Goal: Information Seeking & Learning: Learn about a topic

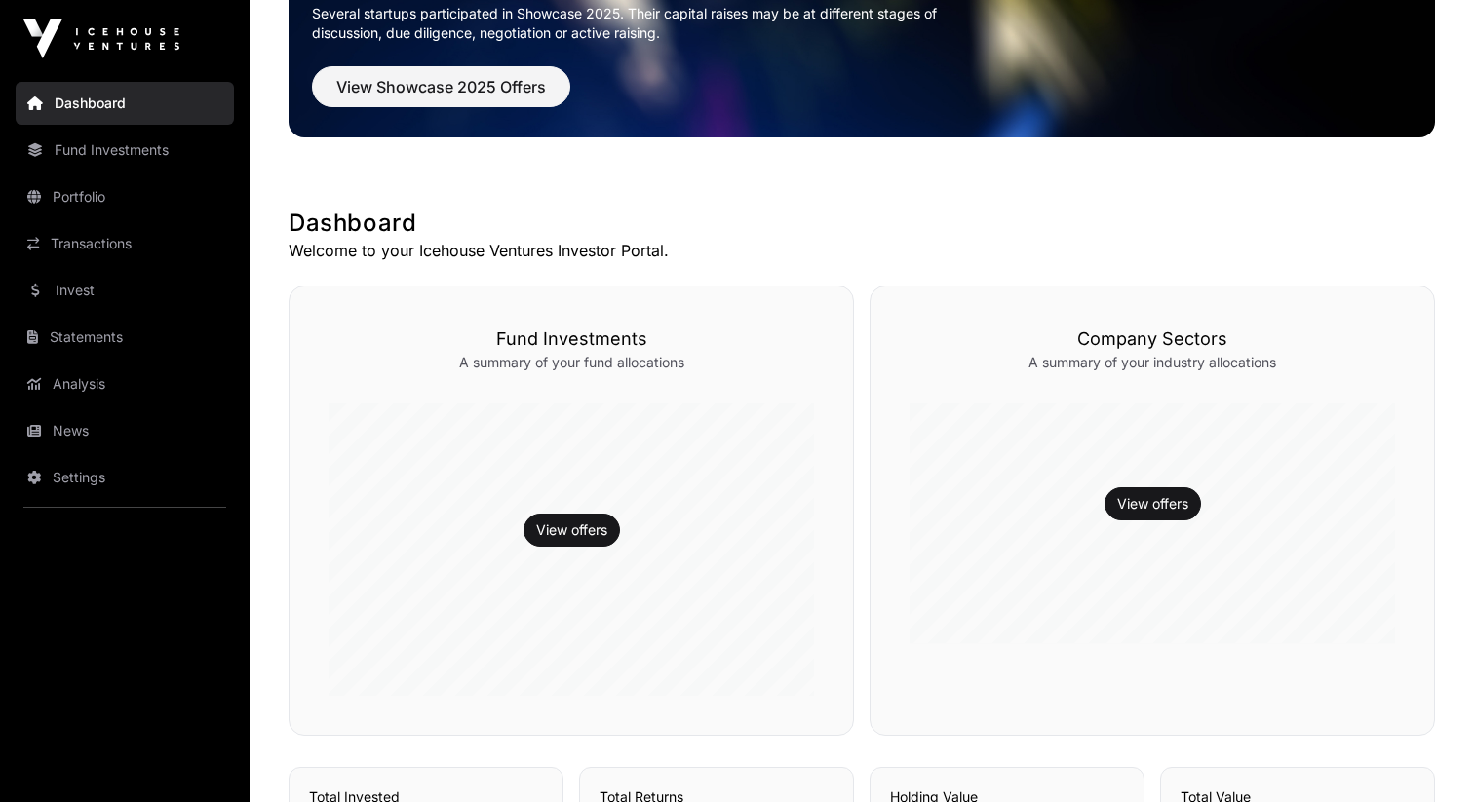
scroll to position [679, 0]
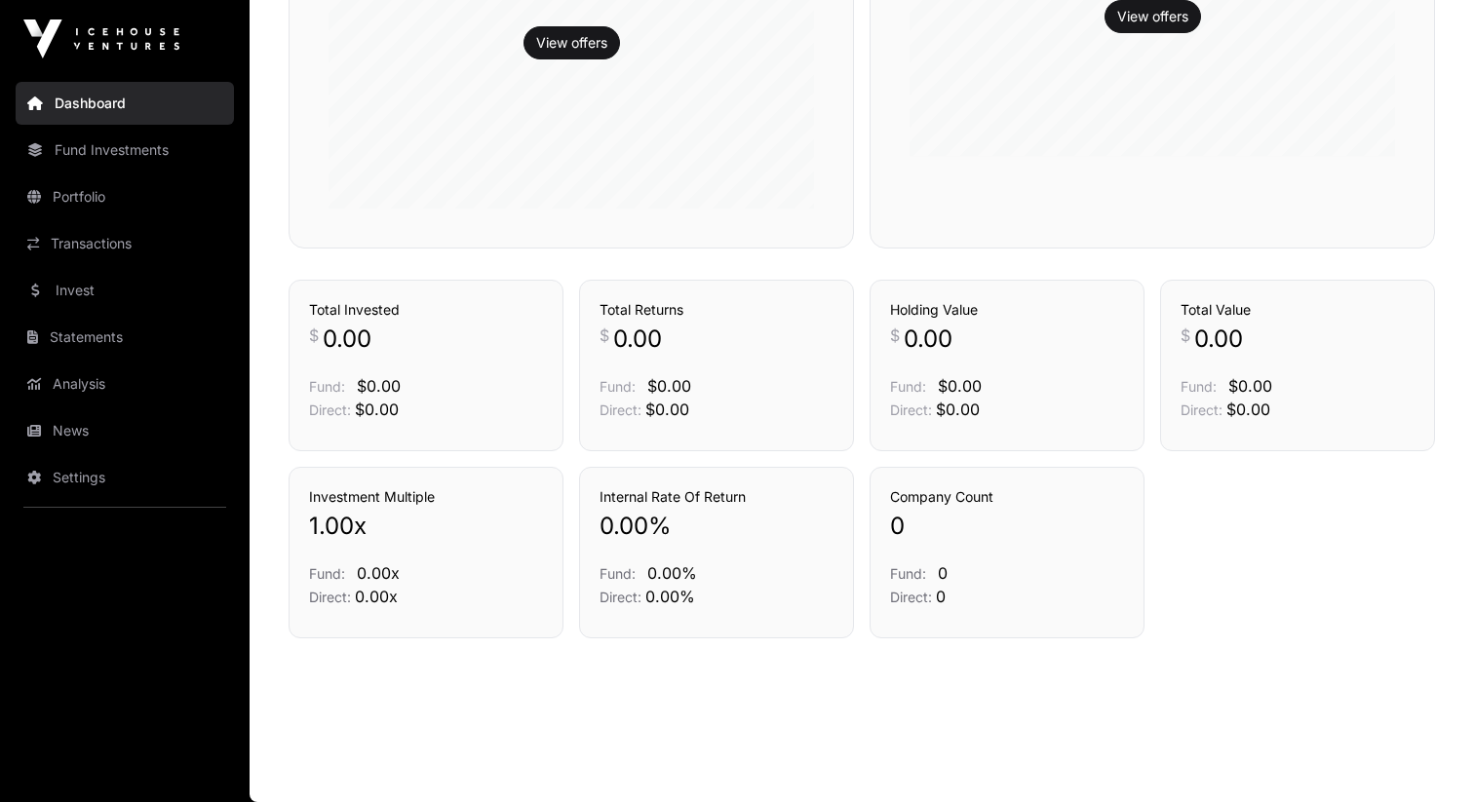
click at [145, 284] on link "Invest" at bounding box center [125, 290] width 218 height 43
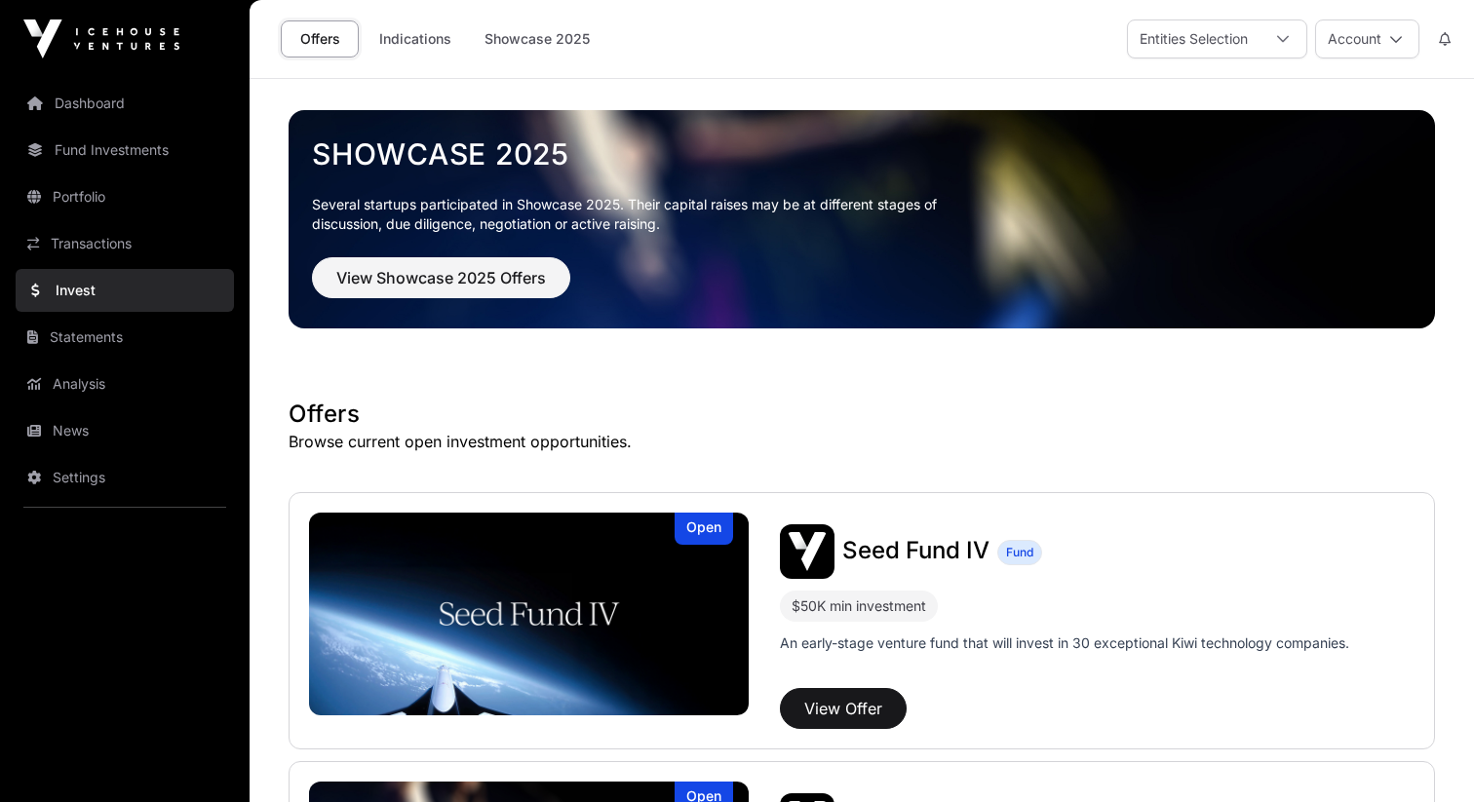
click at [154, 514] on nav "Dashboard Fund Investments Portfolio Transactions Invest Statements Analysis Ne…" at bounding box center [125, 432] width 250 height 709
click at [112, 483] on link "Settings" at bounding box center [125, 477] width 218 height 43
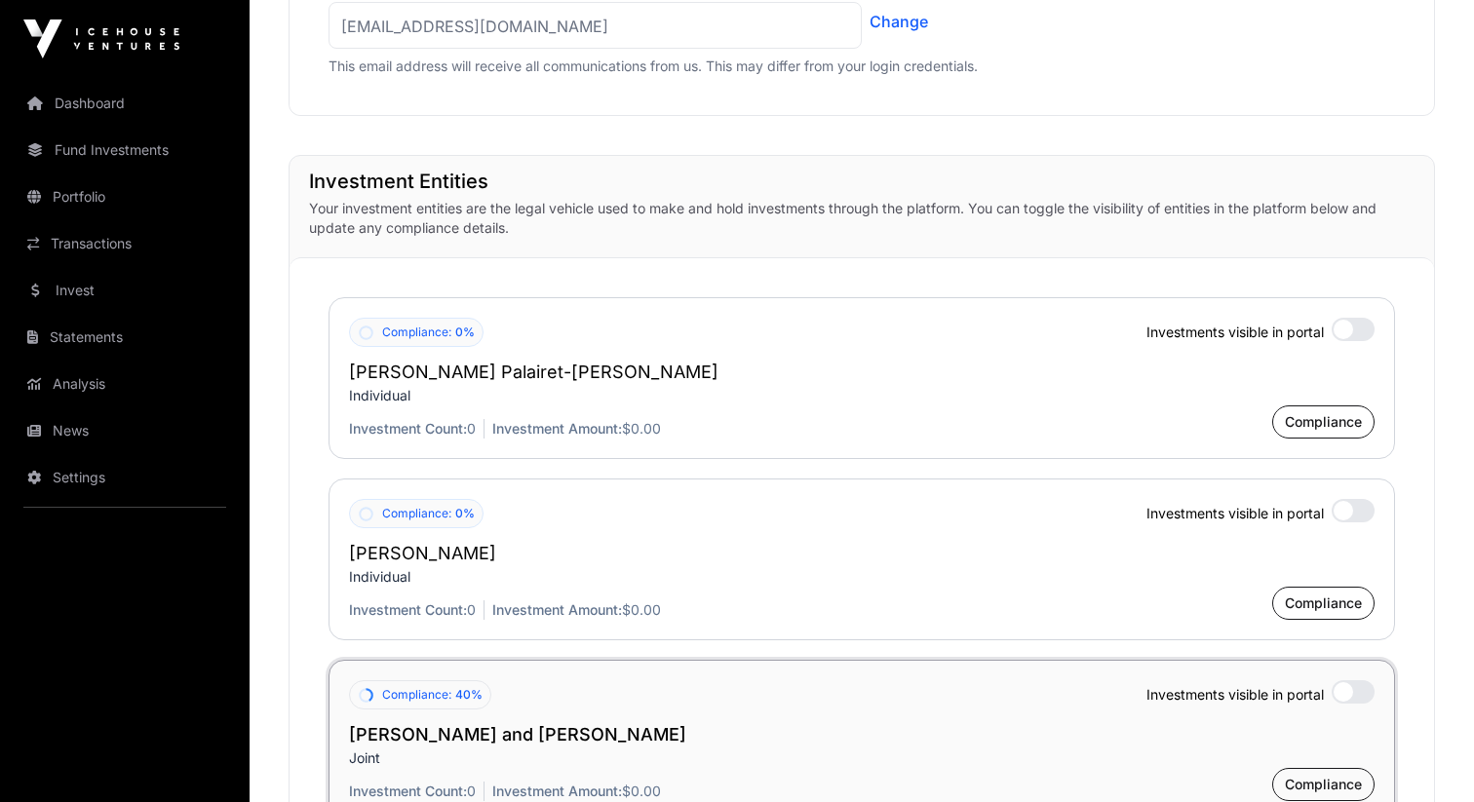
scroll to position [1330, 0]
click at [116, 272] on link "Invest" at bounding box center [125, 290] width 218 height 43
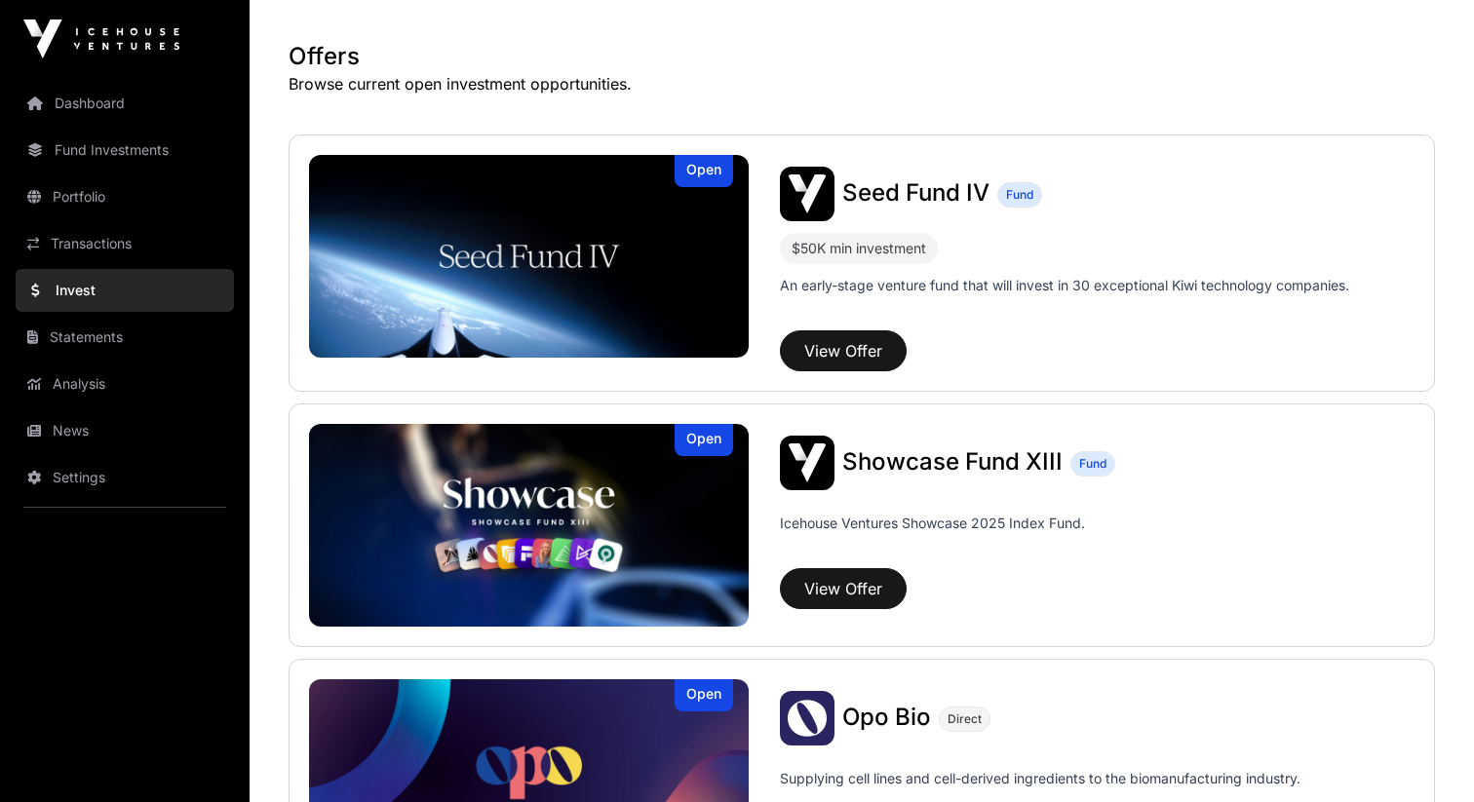
scroll to position [392, 0]
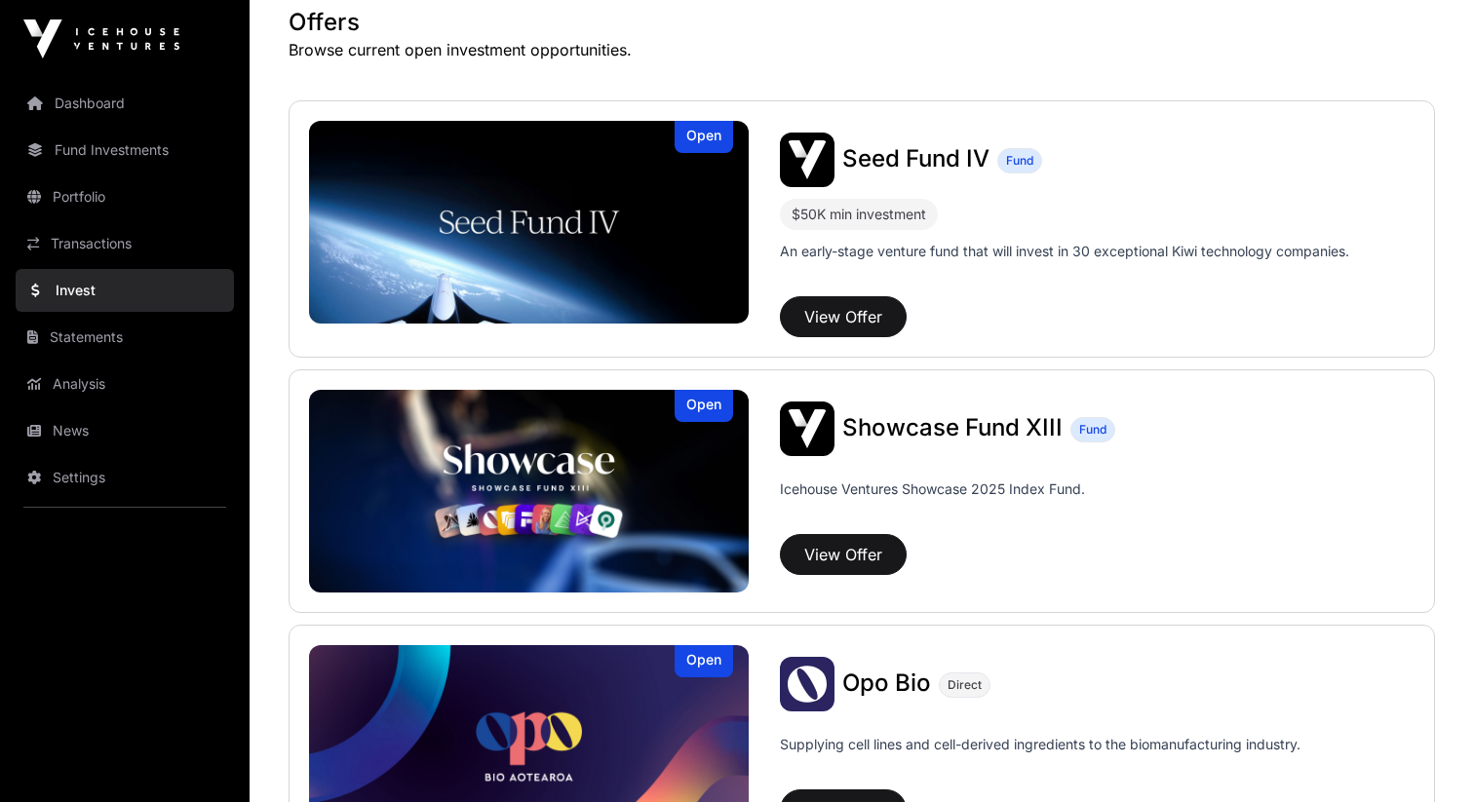
click at [582, 485] on img at bounding box center [529, 491] width 440 height 203
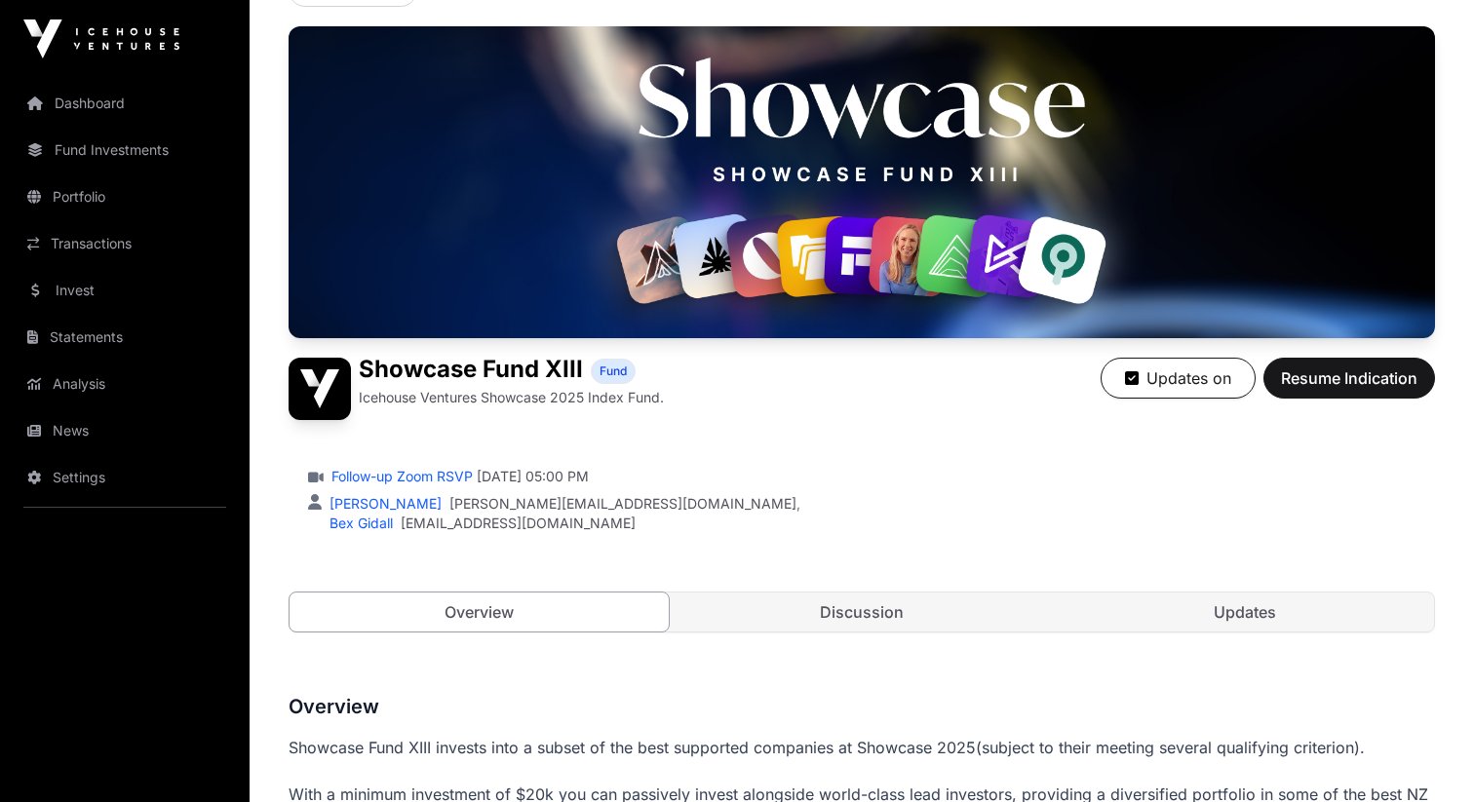
scroll to position [474, 0]
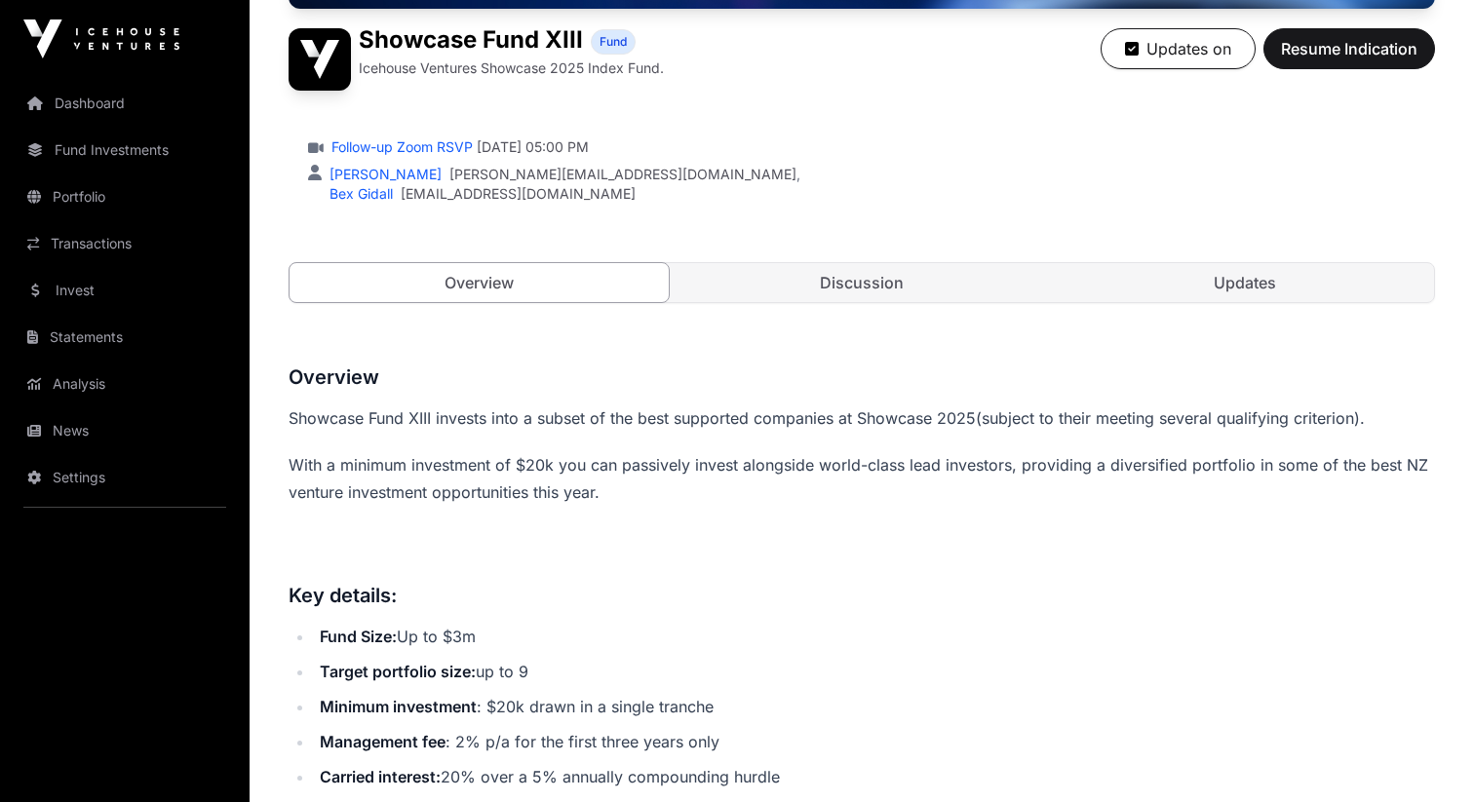
click at [974, 287] on link "Discussion" at bounding box center [862, 282] width 379 height 39
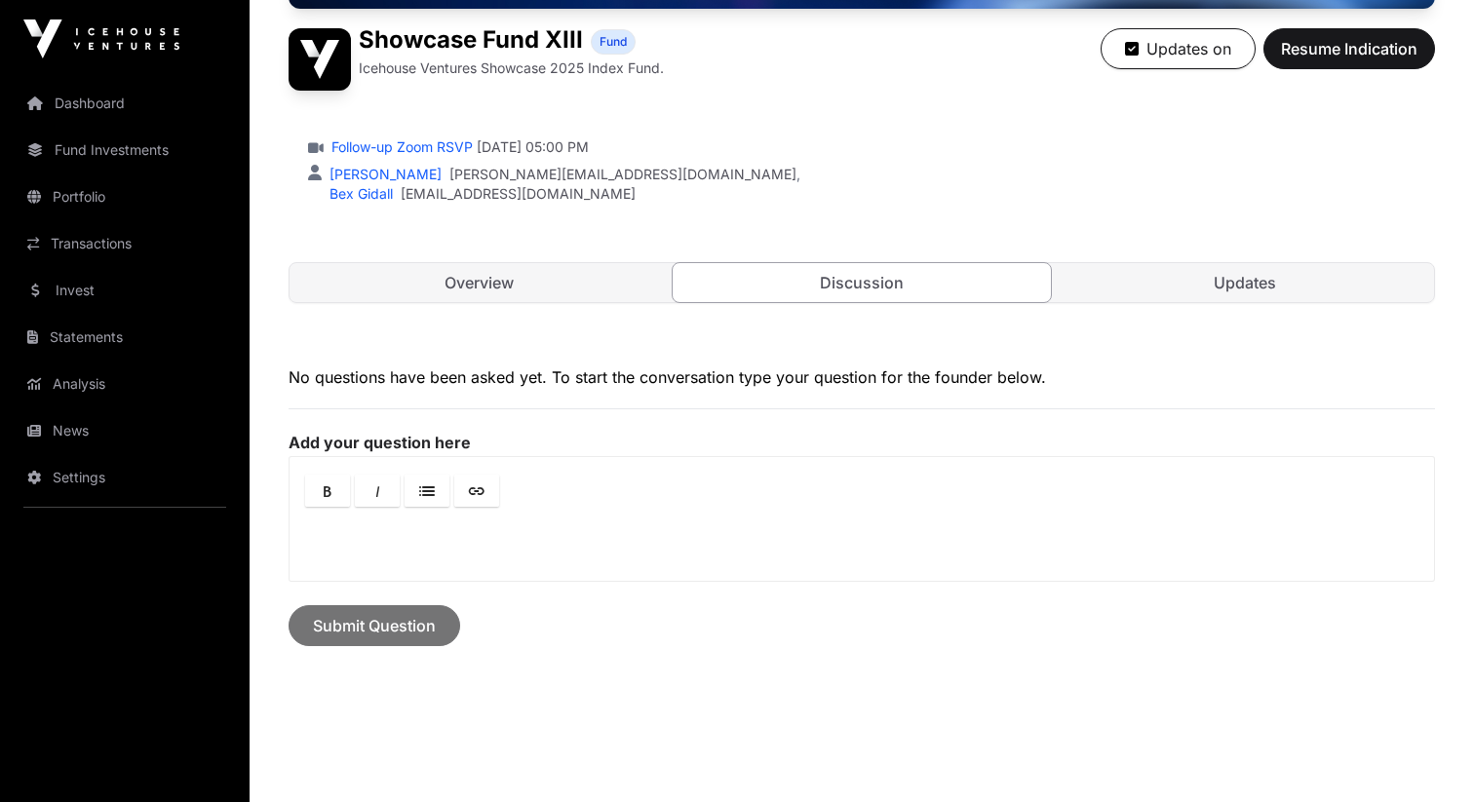
click at [1147, 293] on link "Updates" at bounding box center [1244, 282] width 379 height 39
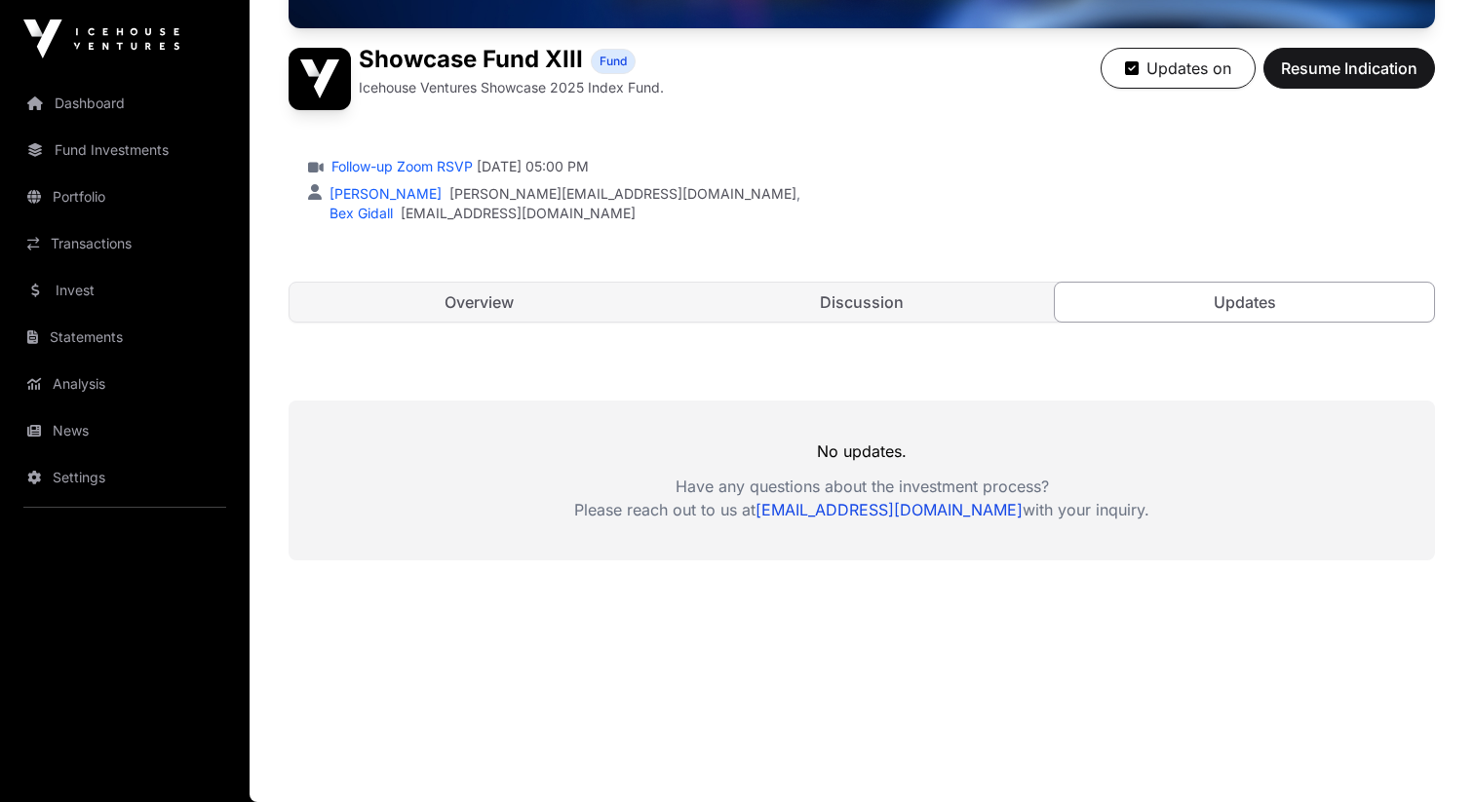
click at [580, 302] on link "Overview" at bounding box center [479, 302] width 379 height 39
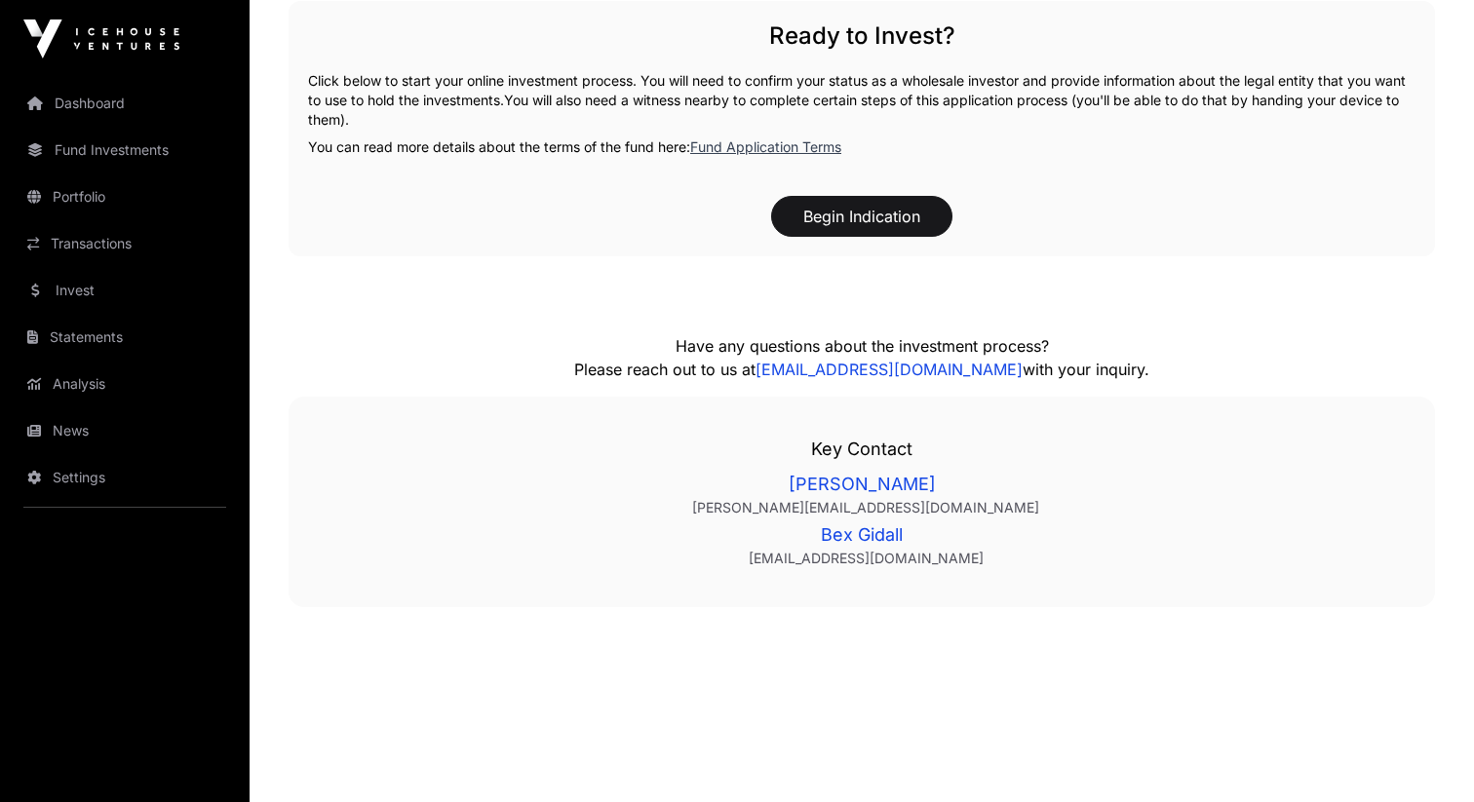
scroll to position [2874, 0]
